Goal: Task Accomplishment & Management: Manage account settings

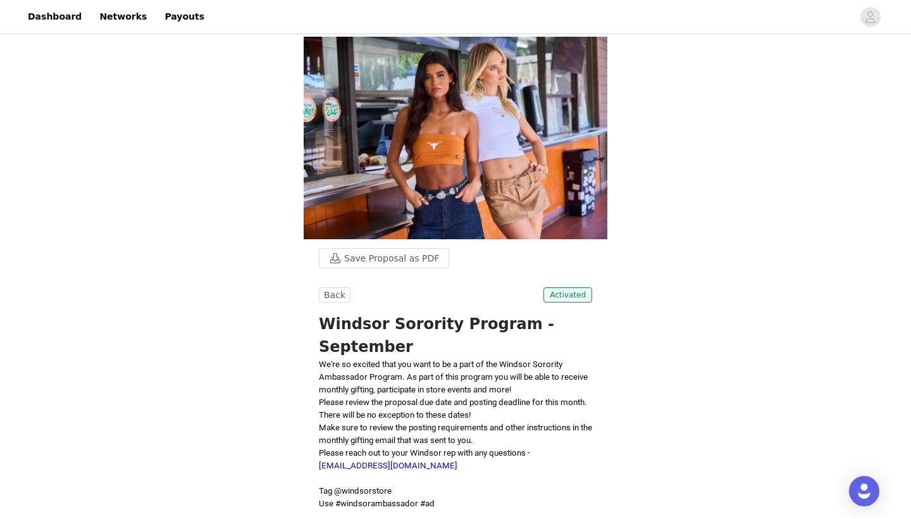
click at [57, 34] on header "Dashboard Networks Payouts" at bounding box center [455, 17] width 911 height 34
click at [59, 17] on link "Dashboard" at bounding box center [54, 17] width 69 height 28
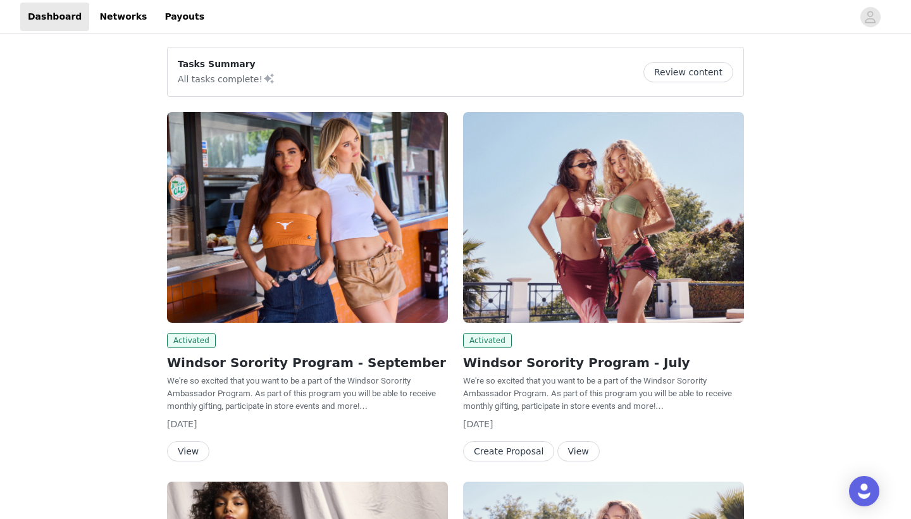
click at [192, 446] on button "View" at bounding box center [188, 451] width 42 height 20
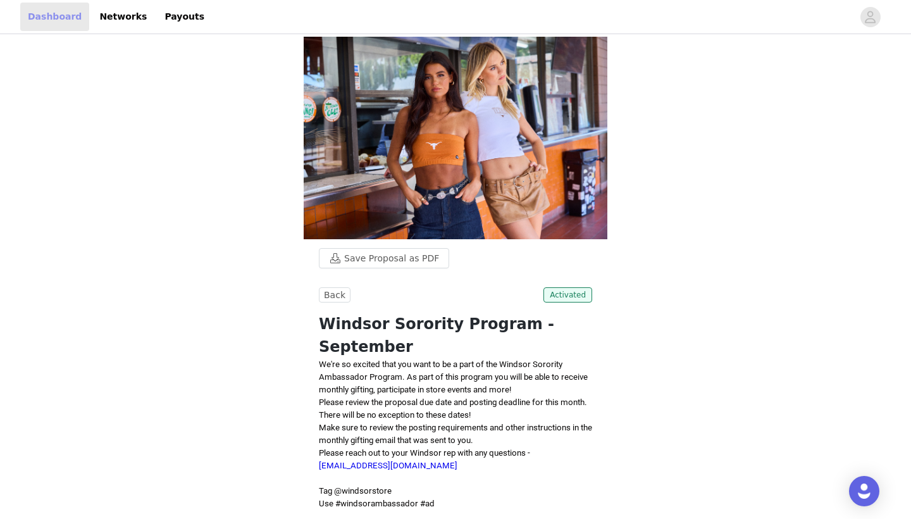
click at [48, 21] on link "Dashboard" at bounding box center [54, 17] width 69 height 28
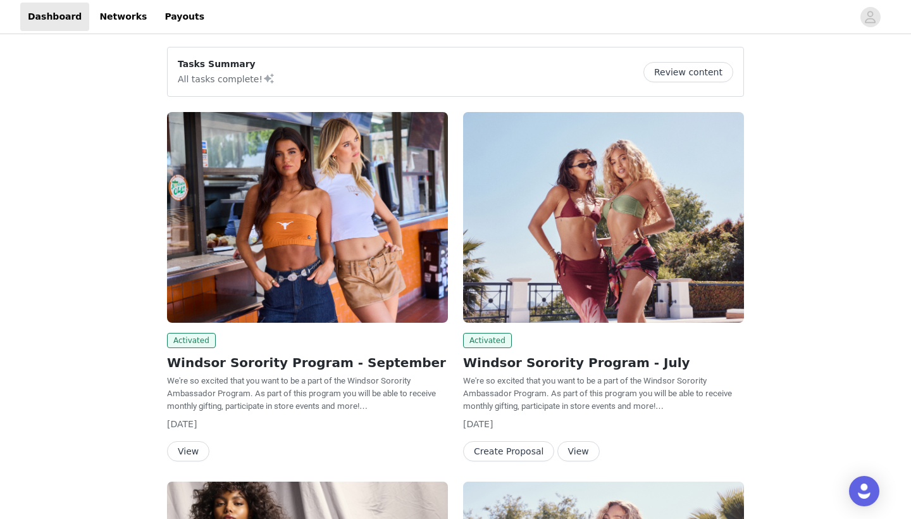
click at [694, 80] on button "Review content" at bounding box center [688, 72] width 90 height 20
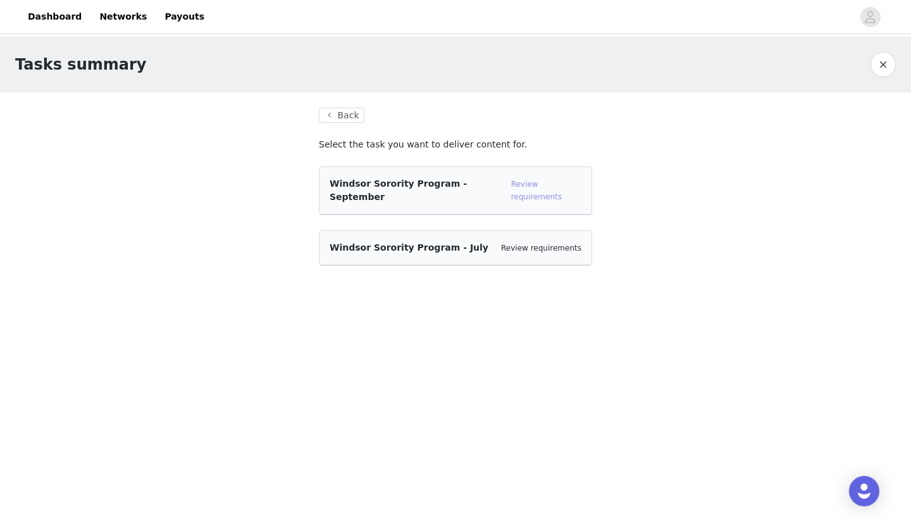
click at [527, 180] on link "Review requirements" at bounding box center [536, 190] width 51 height 21
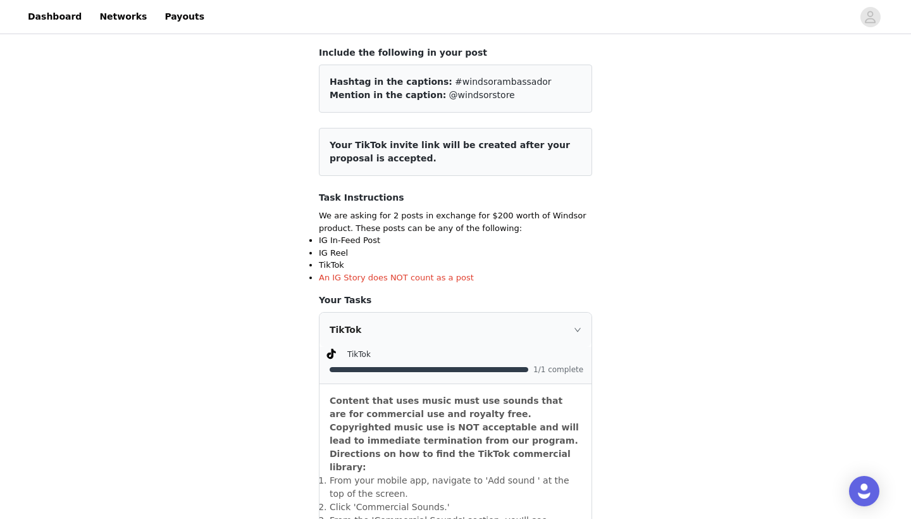
scroll to position [62, 0]
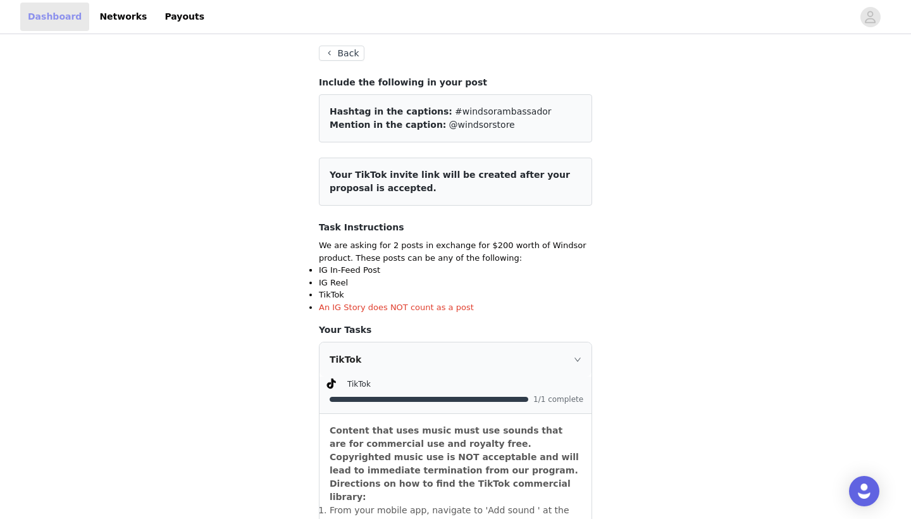
click at [72, 14] on link "Dashboard" at bounding box center [54, 17] width 69 height 28
